Goal: Information Seeking & Learning: Learn about a topic

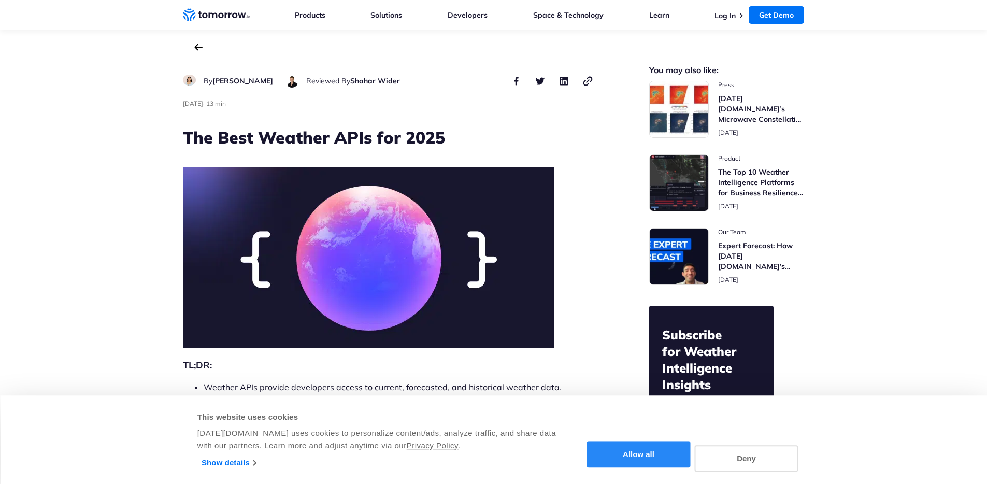
click at [641, 454] on button "Allow all" at bounding box center [639, 455] width 104 height 26
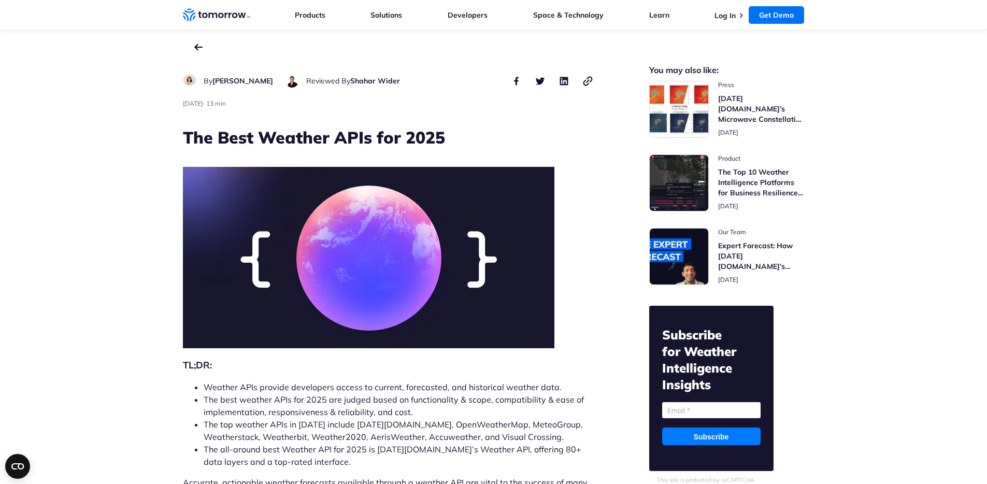
click at [218, 7] on link "Weather Intelligence Solutions" at bounding box center [216, 15] width 67 height 16
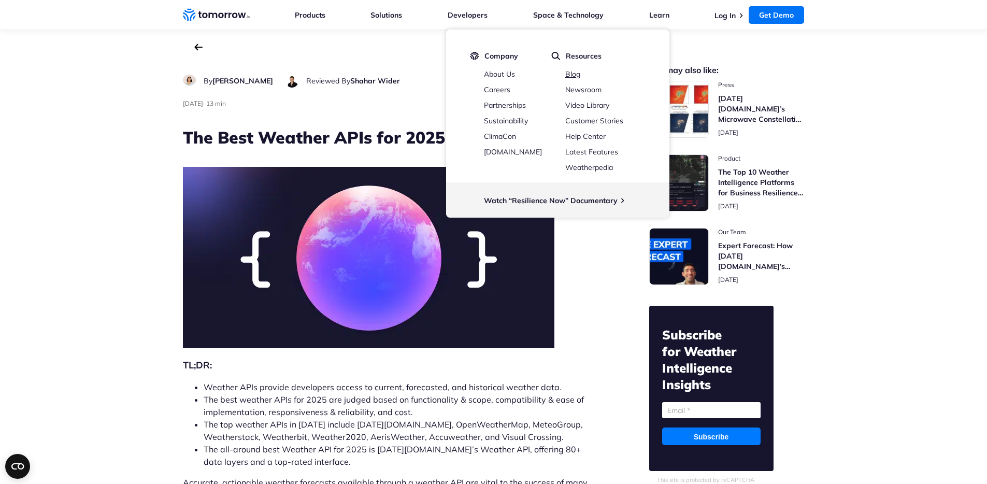
click at [576, 75] on link "Blog" at bounding box center [572, 73] width 15 height 9
